Goal: Information Seeking & Learning: Learn about a topic

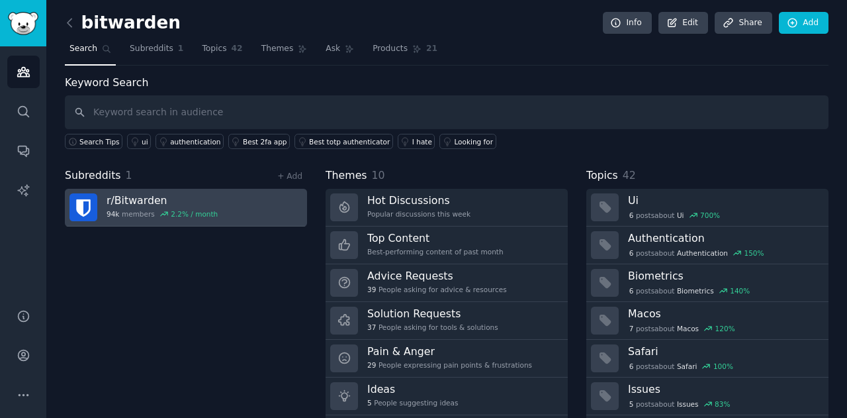
click at [163, 204] on h3 "r/ Bitwarden" at bounding box center [162, 200] width 111 height 14
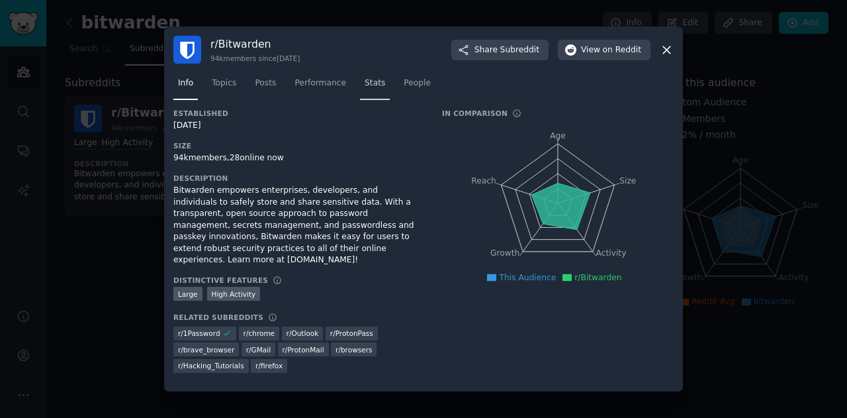
click at [373, 89] on span "Stats" at bounding box center [375, 83] width 21 height 12
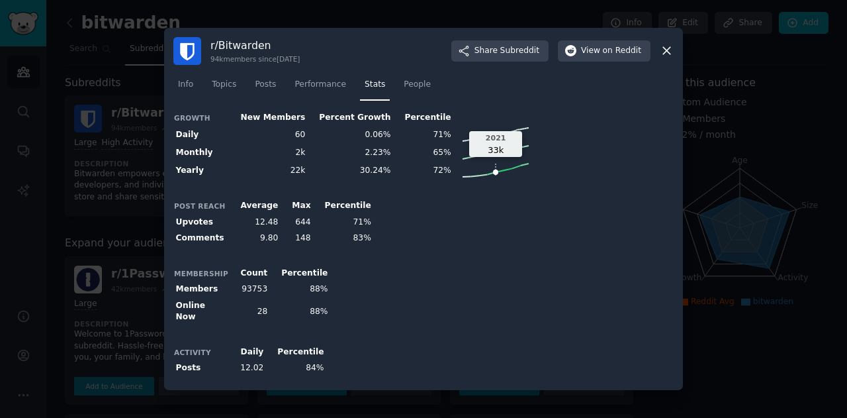
click at [473, 175] on icon at bounding box center [496, 170] width 66 height 13
click at [137, 117] on div at bounding box center [423, 209] width 847 height 418
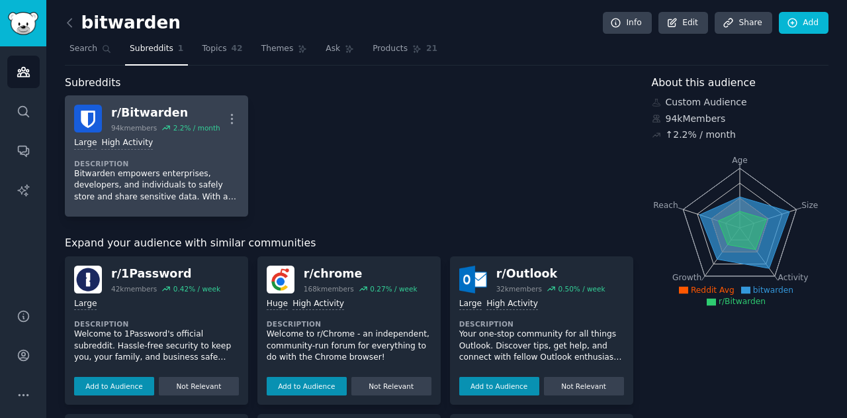
click at [131, 99] on link "r/ Bitwarden 94k members 2.2 % / month More >= 80th percentile for submissions …" at bounding box center [156, 155] width 183 height 121
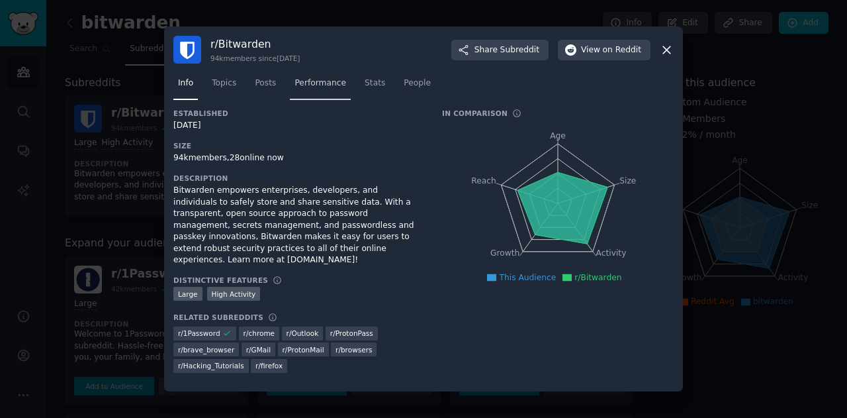
click at [334, 87] on span "Performance" at bounding box center [321, 83] width 52 height 12
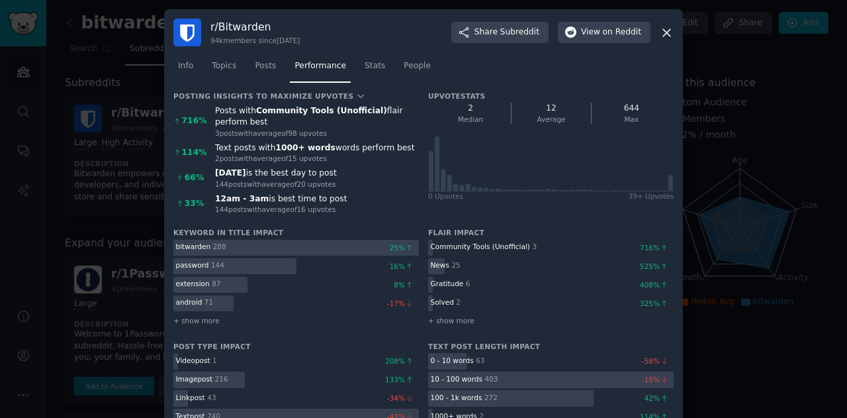
click at [348, 67] on nav "Info Topics Posts Performance Stats People" at bounding box center [423, 69] width 501 height 27
click at [367, 66] on span "Stats" at bounding box center [375, 66] width 21 height 12
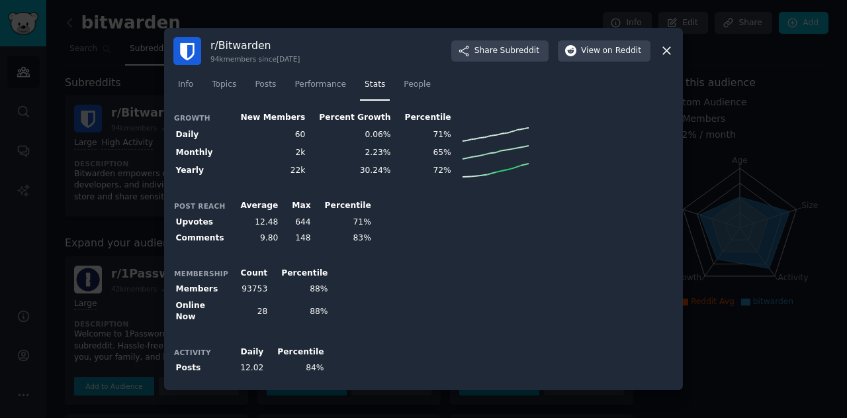
click at [724, 180] on div at bounding box center [423, 209] width 847 height 418
